Goal: Task Accomplishment & Management: Manage account settings

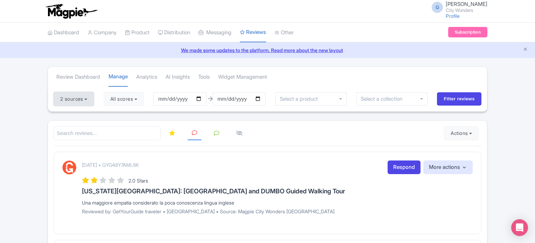
click at [83, 102] on button "2 sources" at bounding box center [74, 99] width 40 height 14
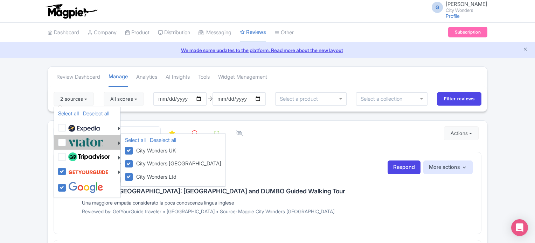
click at [67, 140] on label at bounding box center [85, 143] width 37 height 12
click at [67, 140] on input "checkbox" at bounding box center [69, 139] width 5 height 5
click at [67, 140] on label at bounding box center [85, 143] width 37 height 12
click at [67, 140] on input "checkbox" at bounding box center [69, 139] width 5 height 5
checkbox input "false"
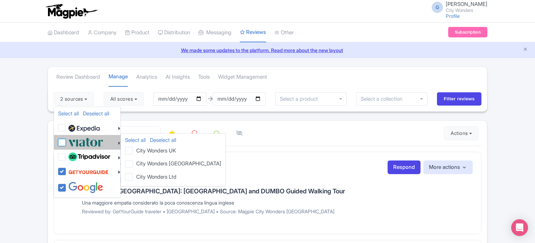
checkbox input "false"
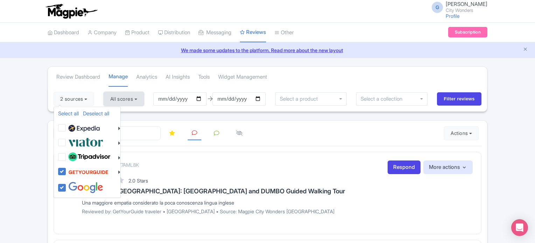
click at [128, 101] on button "All scores" at bounding box center [124, 99] width 40 height 14
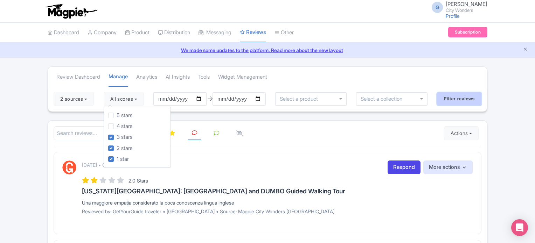
click at [455, 98] on input "Filter reviews" at bounding box center [459, 98] width 44 height 13
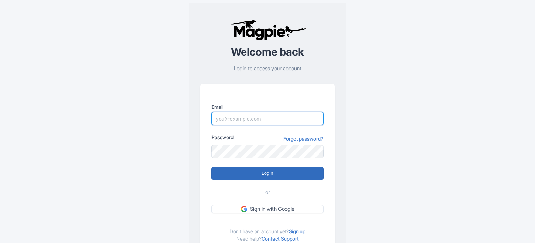
type input "glauber.ribeiro@citywonders.com"
click at [261, 167] on div "Login" at bounding box center [268, 173] width 112 height 13
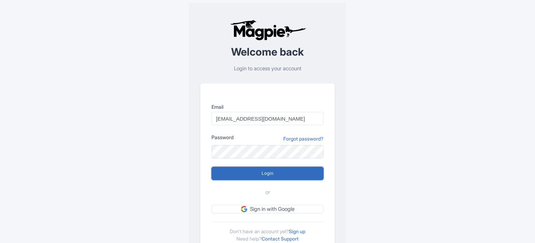
click at [254, 172] on input "Login" at bounding box center [268, 173] width 112 height 13
type input "Logging in..."
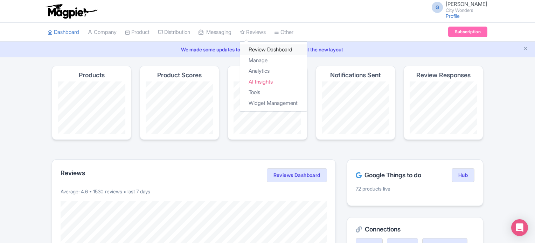
click at [277, 45] on link "Review Dashboard" at bounding box center [273, 49] width 67 height 11
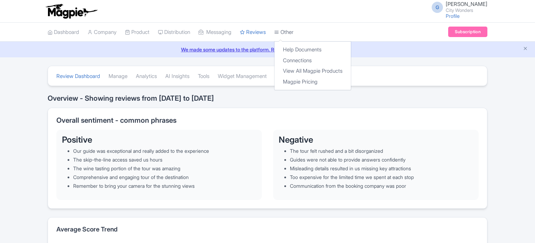
click at [294, 35] on link "Other" at bounding box center [283, 32] width 19 height 19
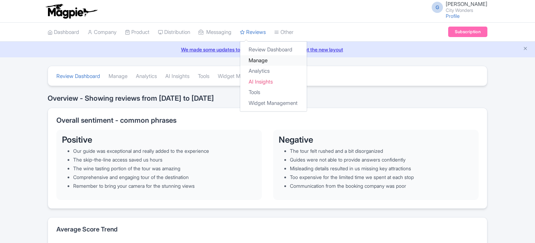
click at [268, 62] on link "Manage" at bounding box center [273, 60] width 67 height 11
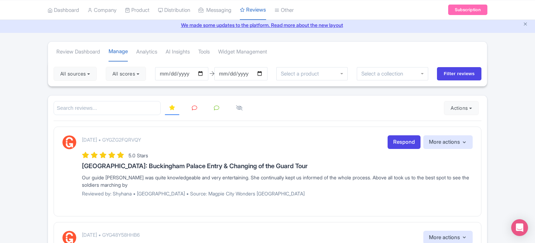
scroll to position [35, 0]
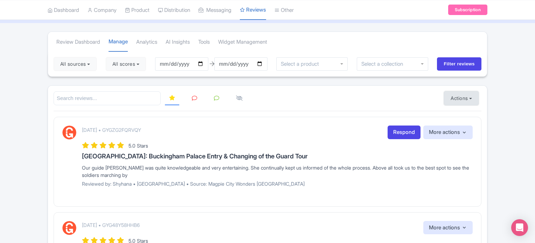
click at [467, 99] on button "Actions" at bounding box center [461, 98] width 35 height 14
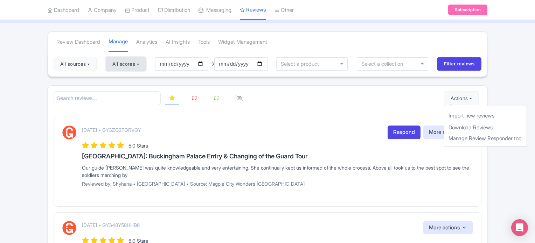
click at [132, 67] on button "All scores" at bounding box center [126, 64] width 40 height 14
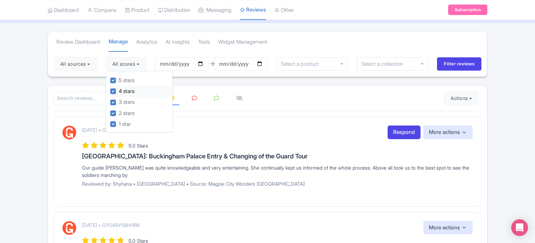
click at [132, 89] on label "4 stars" at bounding box center [127, 92] width 16 height 8
click at [123, 89] on input "4 stars" at bounding box center [121, 89] width 5 height 5
checkbox input "false"
click at [131, 78] on label "5 stars" at bounding box center [127, 81] width 16 height 8
click at [123, 78] on input "5 stars" at bounding box center [121, 78] width 5 height 5
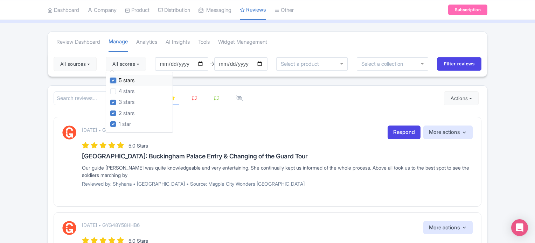
checkbox input "false"
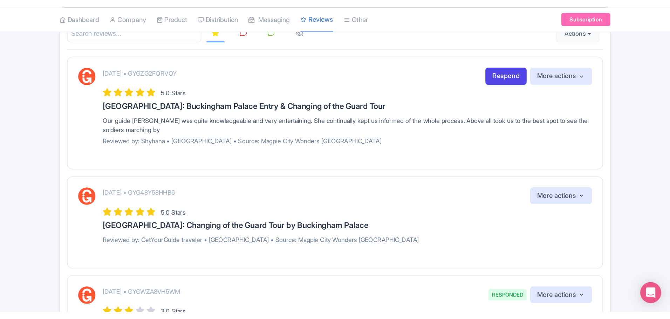
scroll to position [105, 0]
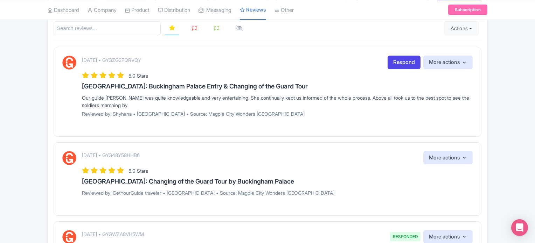
drag, startPoint x: 501, startPoint y: 107, endPoint x: 479, endPoint y: 105, distance: 22.2
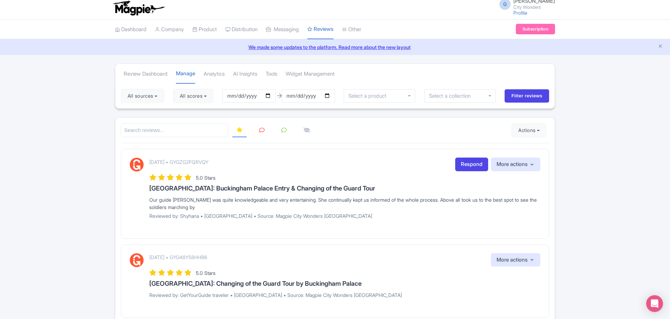
scroll to position [0, 0]
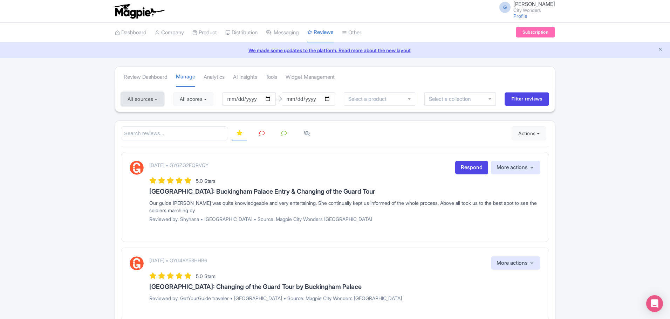
click at [143, 101] on button "All sources" at bounding box center [142, 99] width 43 height 14
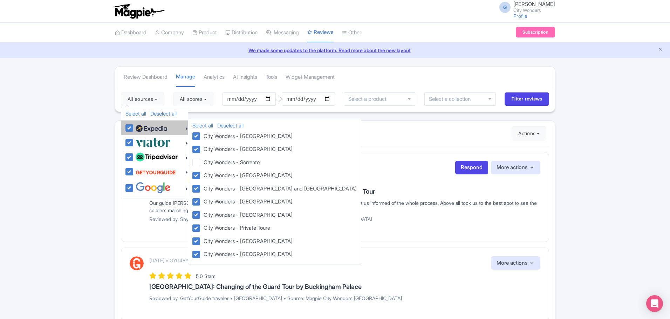
click at [143, 130] on img at bounding box center [152, 128] width 32 height 11
click at [138, 126] on input "checkbox" at bounding box center [136, 124] width 5 height 5
checkbox input "false"
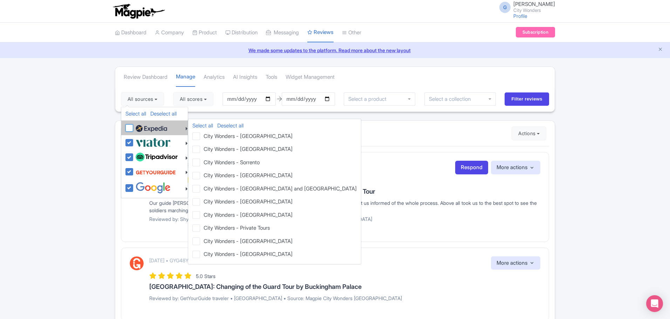
checkbox input "false"
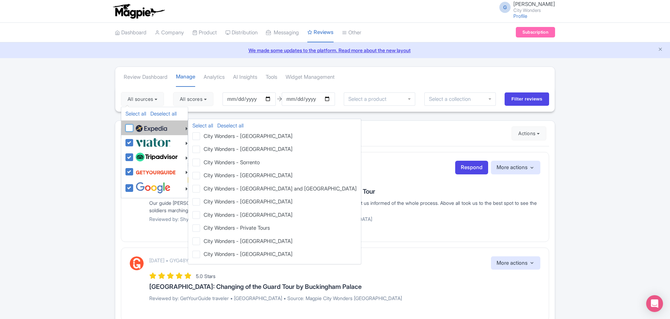
checkbox input "false"
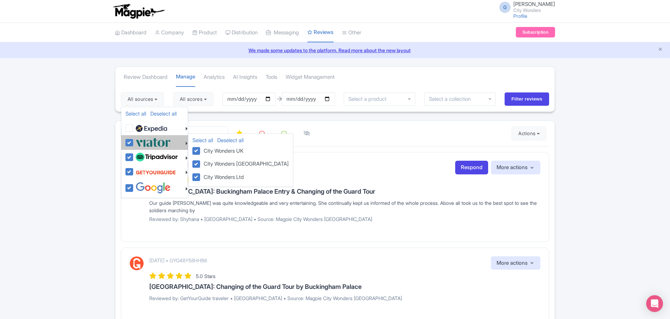
click at [146, 141] on img at bounding box center [153, 143] width 35 height 12
click at [138, 141] on input "checkbox" at bounding box center [136, 139] width 5 height 5
checkbox input "false"
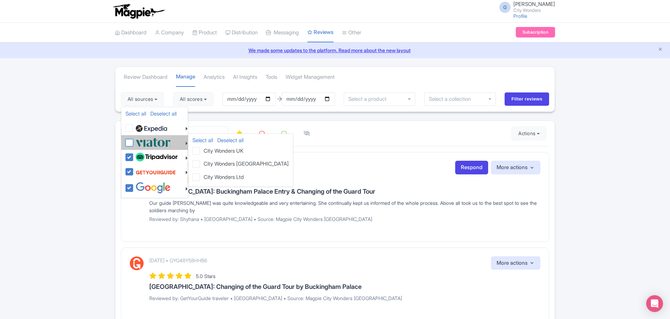
checkbox input "false"
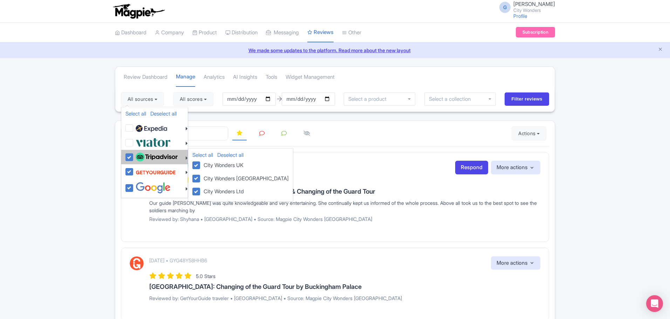
drag, startPoint x: 143, startPoint y: 158, endPoint x: 220, endPoint y: 158, distance: 77.8
click at [144, 158] on img at bounding box center [157, 157] width 42 height 9
click at [138, 156] on input "checkbox" at bounding box center [136, 153] width 5 height 5
checkbox input "false"
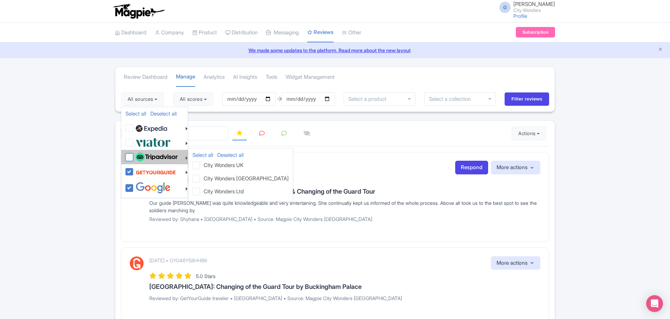
checkbox input "false"
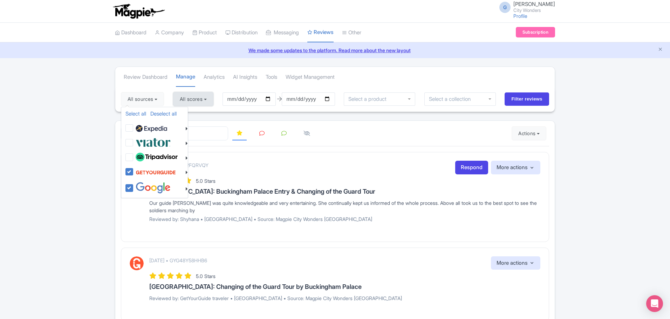
drag, startPoint x: 198, startPoint y: 102, endPoint x: 207, endPoint y: 103, distance: 9.2
click at [199, 102] on button "All scores" at bounding box center [193, 99] width 40 height 14
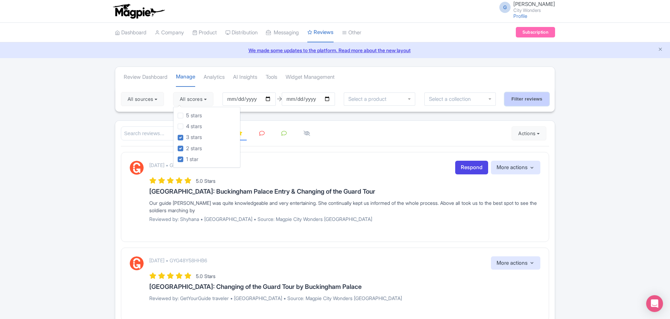
click at [529, 103] on input "Filter reviews" at bounding box center [526, 98] width 44 height 13
